Goal: Task Accomplishment & Management: Manage account settings

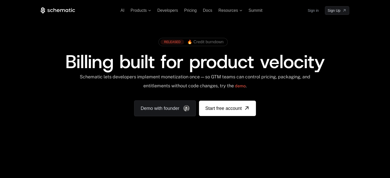
click at [313, 12] on link "Sign in" at bounding box center [312, 10] width 11 height 8
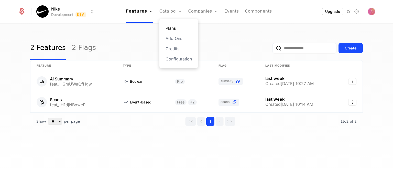
click at [173, 25] on link "Plans" at bounding box center [179, 28] width 26 height 6
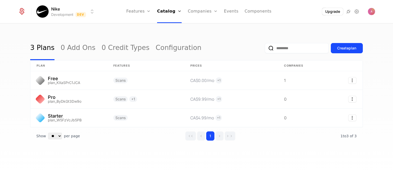
click at [158, 152] on div "3 Plans 0 Add Ons 0 Credit Types Configuration Create plan plan Features Prices…" at bounding box center [196, 98] width 333 height 125
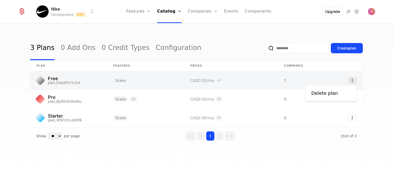
click at [351, 80] on icon "Select action" at bounding box center [353, 80] width 8 height 7
click at [285, 77] on html "Nike Development Dev Features Features Flags Catalog Plans Add Ons Credits Conf…" at bounding box center [196, 89] width 393 height 178
click at [283, 81] on link at bounding box center [298, 80] width 41 height 18
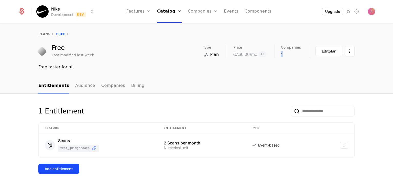
drag, startPoint x: 286, startPoint y: 50, endPoint x: 329, endPoint y: 64, distance: 46.0
click at [329, 64] on div "Free Last modified last week Type Plan Price CA$0.00 /mo + 1 Companies 1 Edit p…" at bounding box center [196, 57] width 333 height 26
click at [329, 64] on div "Free taster for all" at bounding box center [196, 67] width 317 height 6
